Goal: Task Accomplishment & Management: Manage account settings

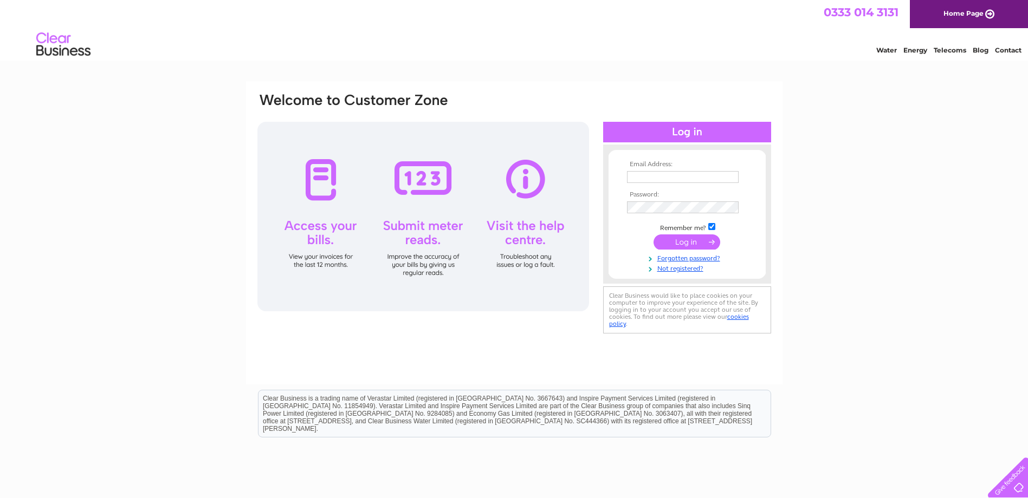
type input "hayley.costello@sureserve.co.uk"
click at [685, 247] on input "submit" at bounding box center [686, 242] width 67 height 15
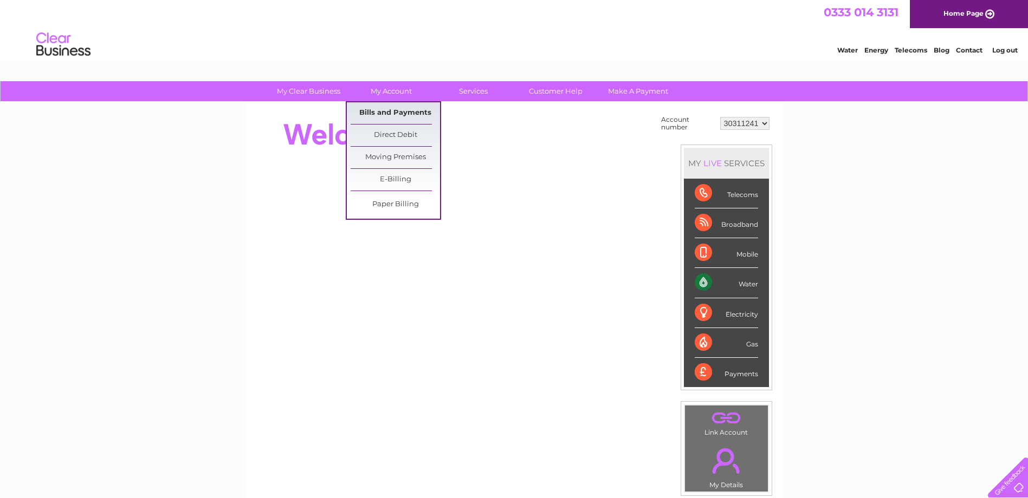
click at [397, 109] on link "Bills and Payments" at bounding box center [395, 113] width 89 height 22
click at [397, 178] on link "E-Billing" at bounding box center [395, 180] width 89 height 22
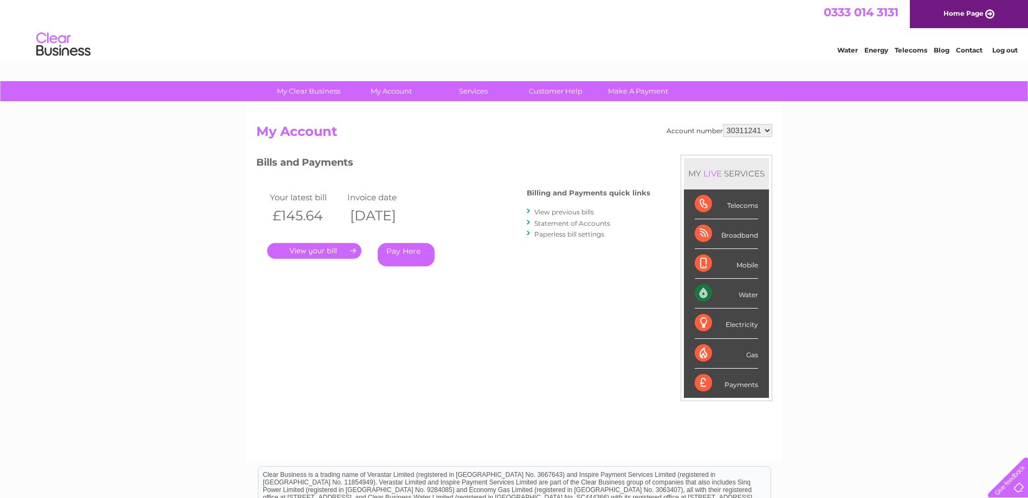
click at [321, 249] on link "." at bounding box center [314, 251] width 94 height 16
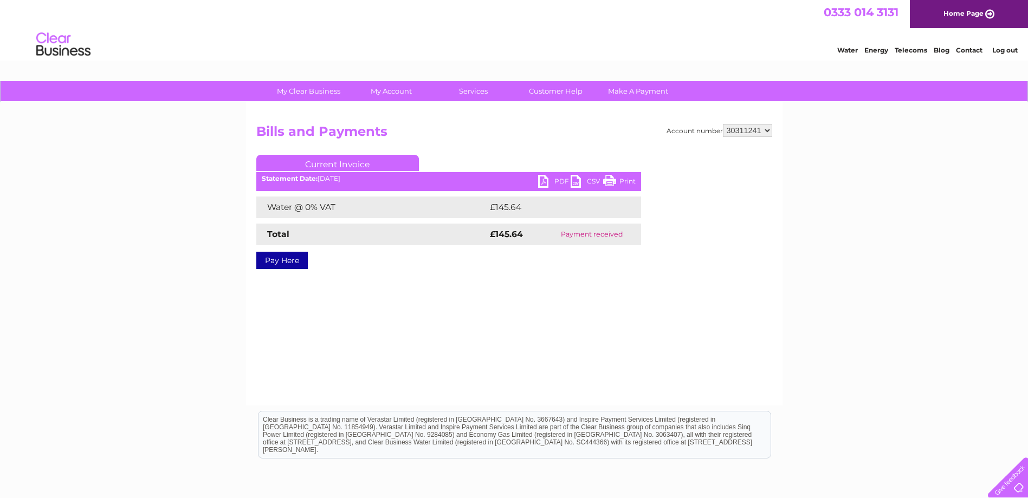
click at [540, 183] on link "PDF" at bounding box center [554, 183] width 33 height 16
